Goal: Book appointment/travel/reservation

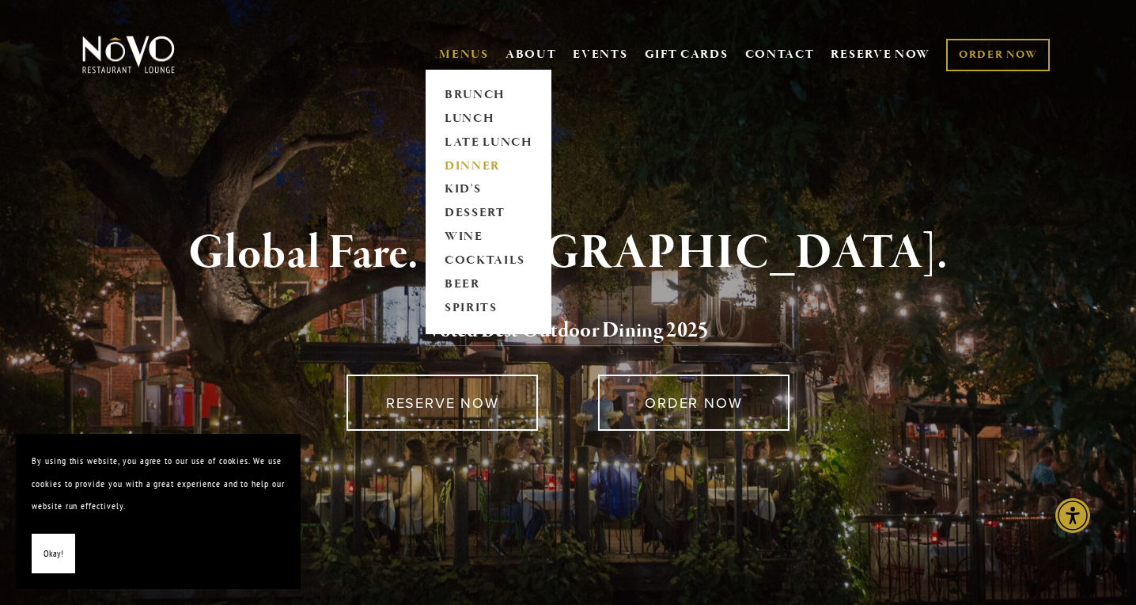
click at [464, 161] on link "DINNER" at bounding box center [488, 166] width 99 height 24
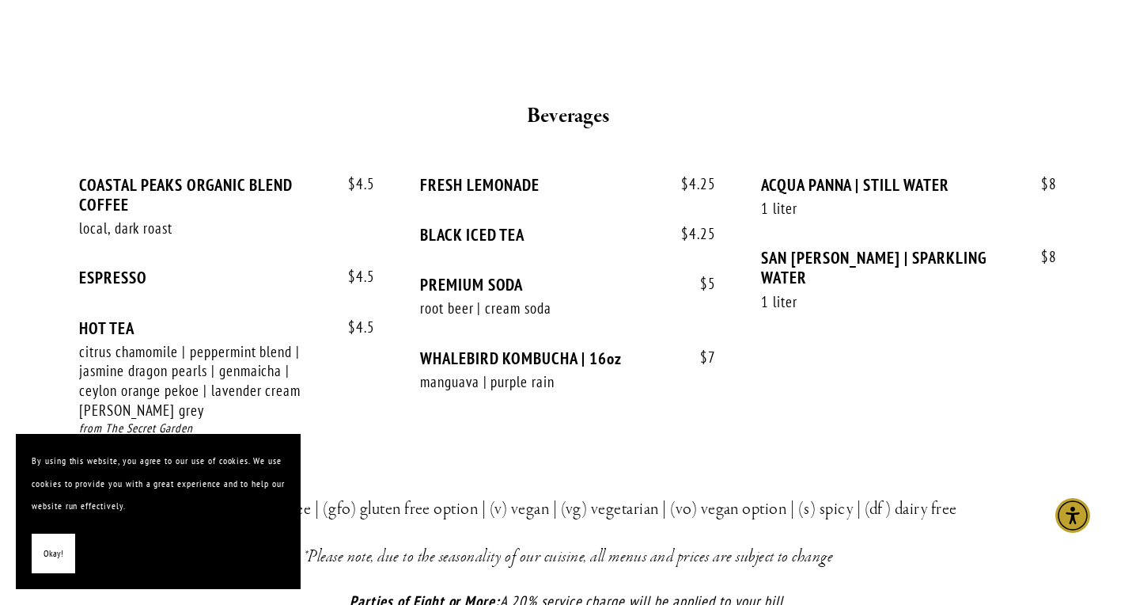
scroll to position [3150, 0]
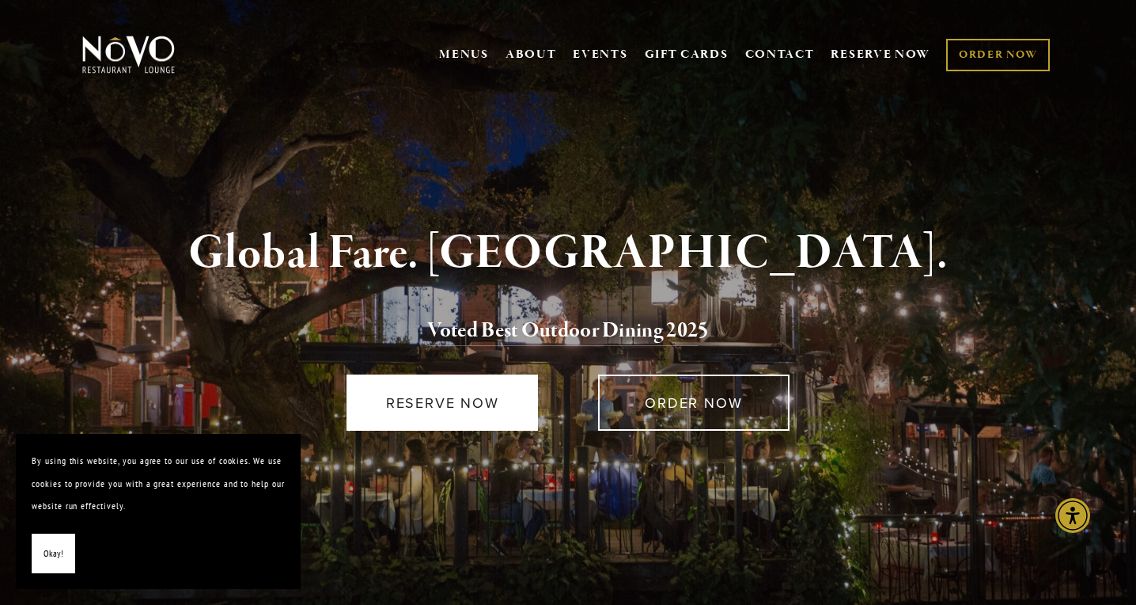
click at [443, 398] on link "RESERVE NOW" at bounding box center [442, 402] width 191 height 56
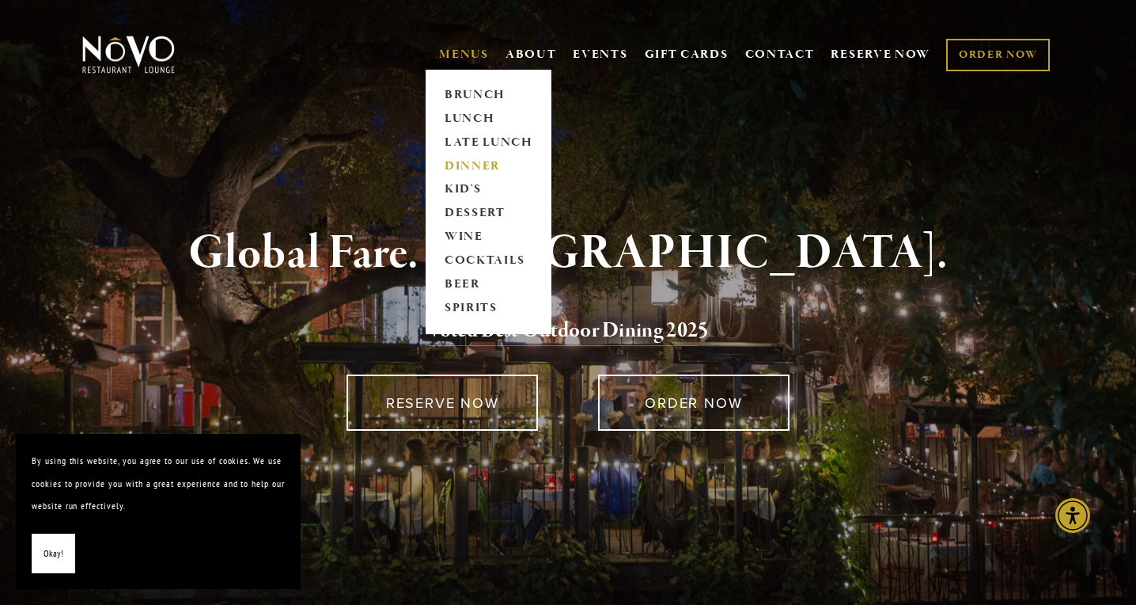
click at [461, 166] on link "DINNER" at bounding box center [488, 166] width 99 height 24
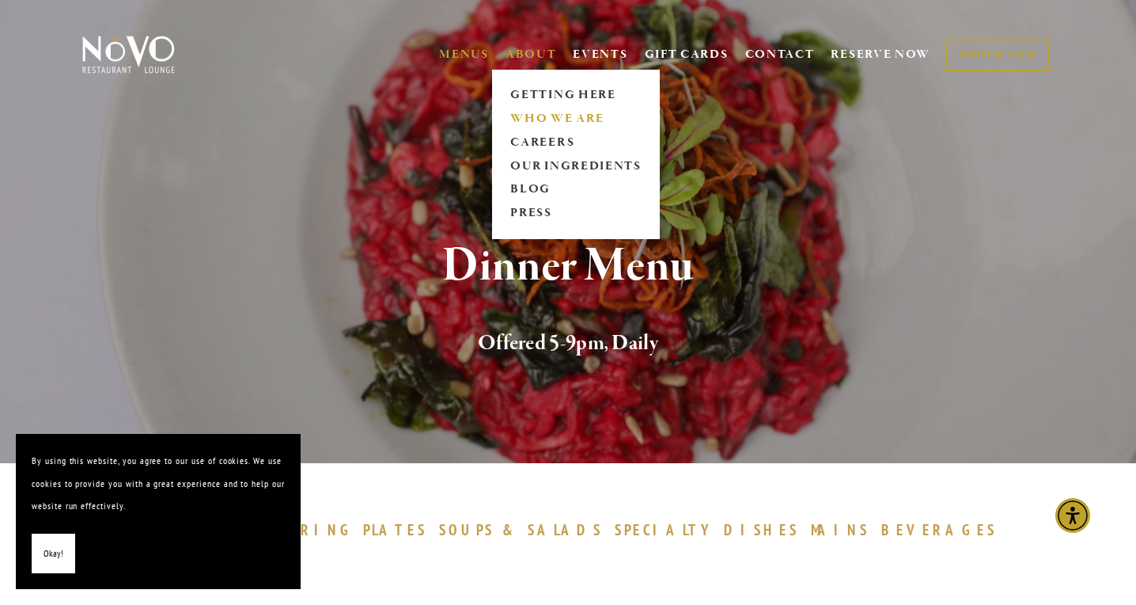
click at [537, 115] on link "WHO WE ARE" at bounding box center [576, 119] width 141 height 24
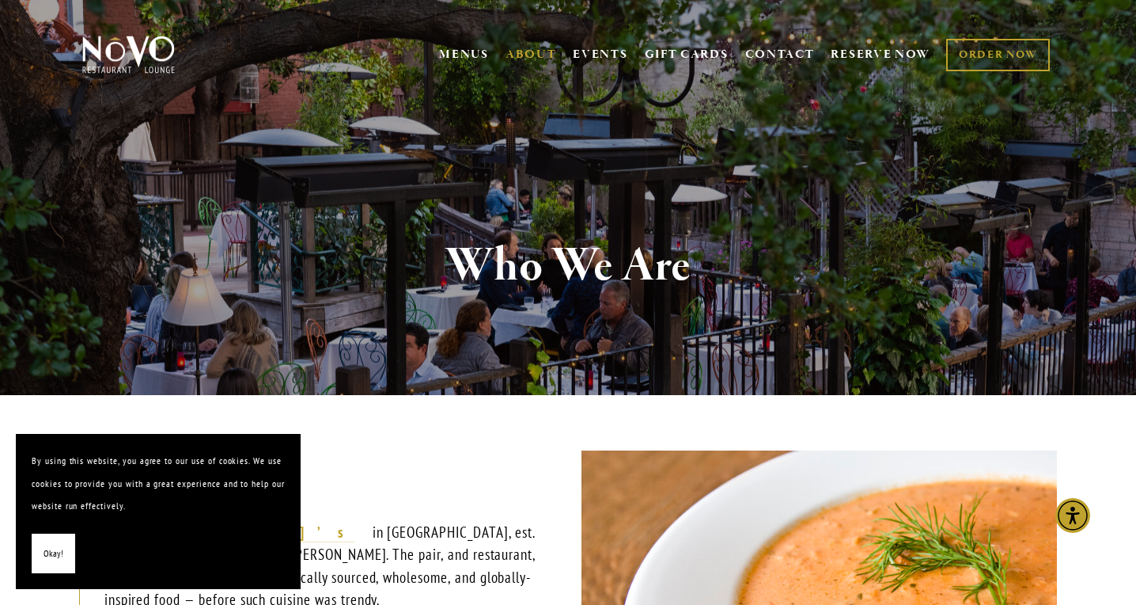
click at [537, 115] on section "Who We Are" at bounding box center [568, 197] width 1136 height 395
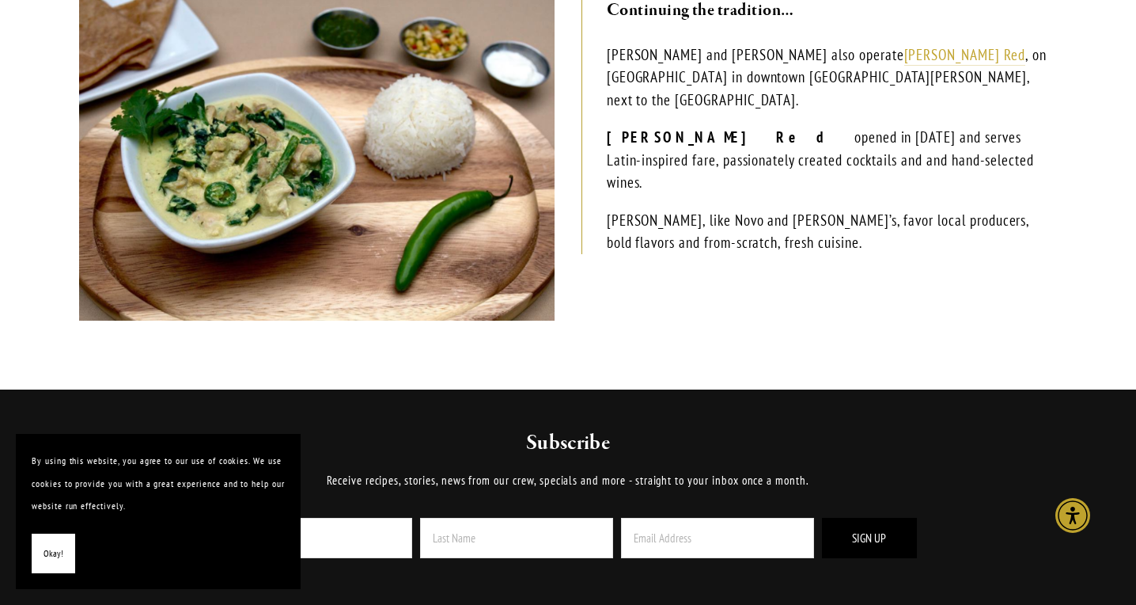
scroll to position [800, 0]
